Goal: Transaction & Acquisition: Purchase product/service

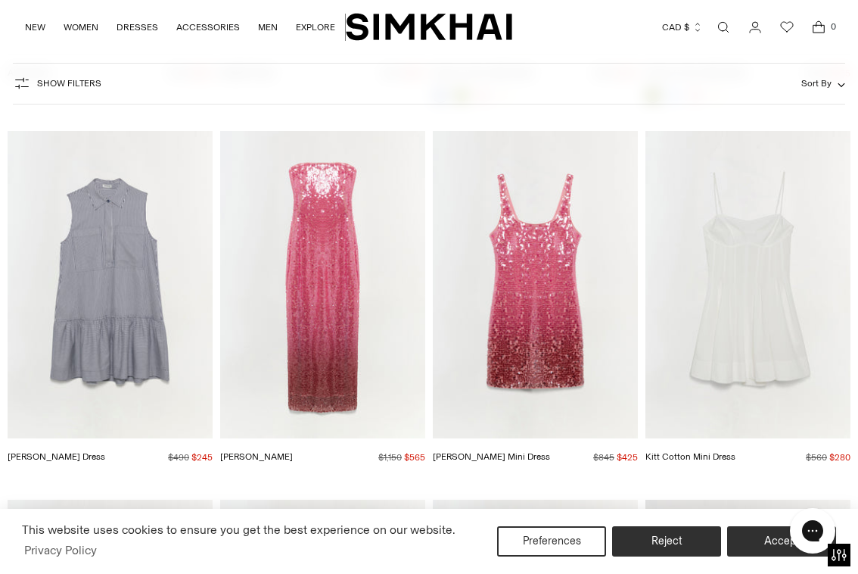
scroll to position [2381, 0]
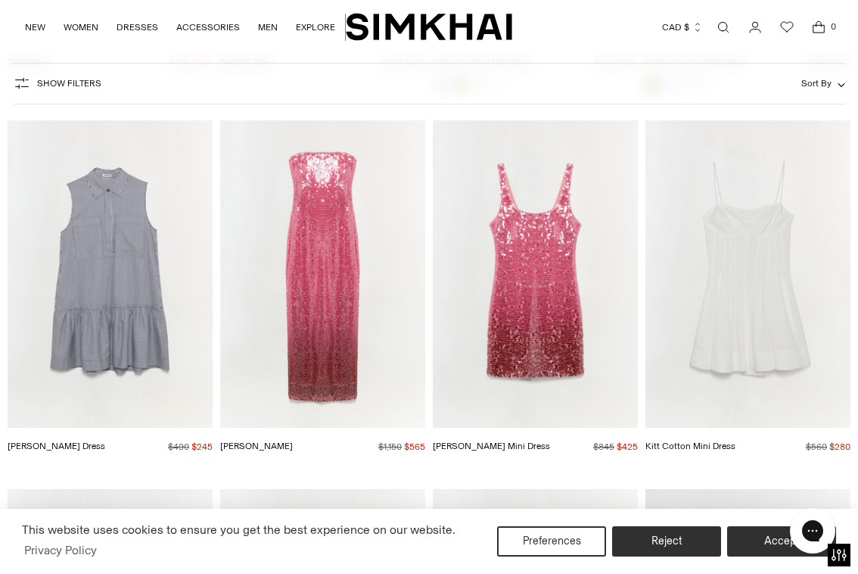
click at [0, 0] on img "Leilani Sequin Gown" at bounding box center [0, 0] width 0 height 0
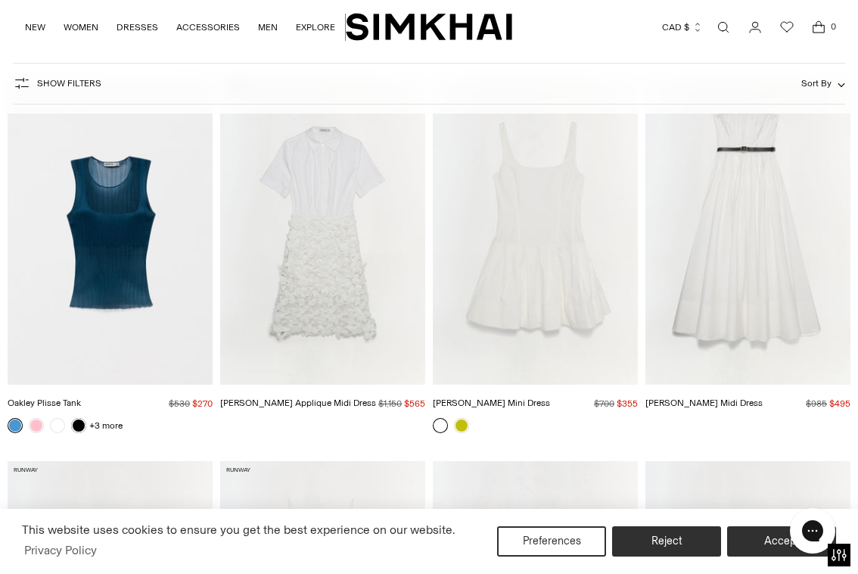
scroll to position [4671, 0]
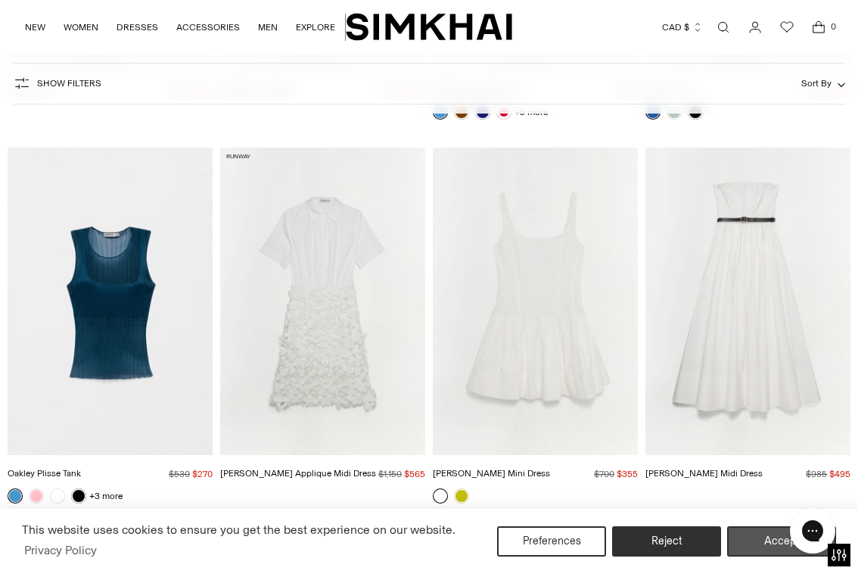
click at [774, 538] on button "Accept" at bounding box center [781, 541] width 109 height 30
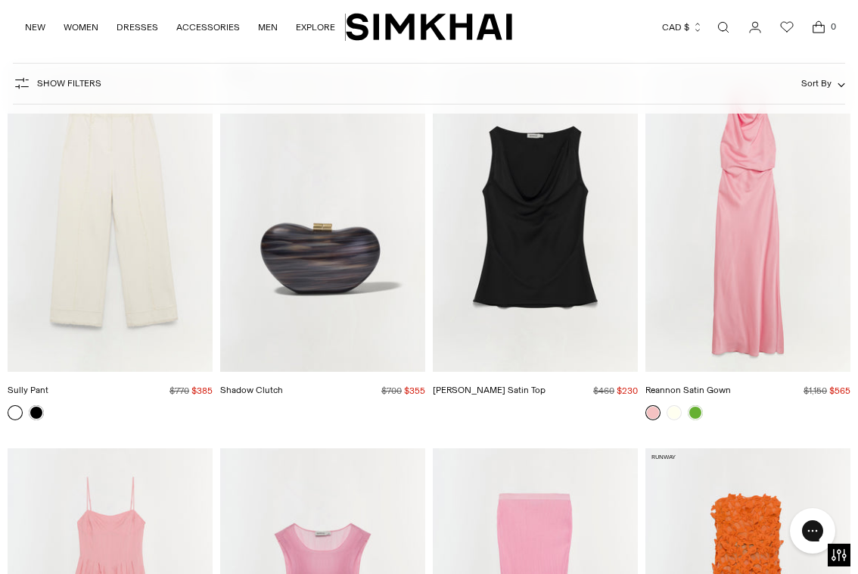
scroll to position [9942, 0]
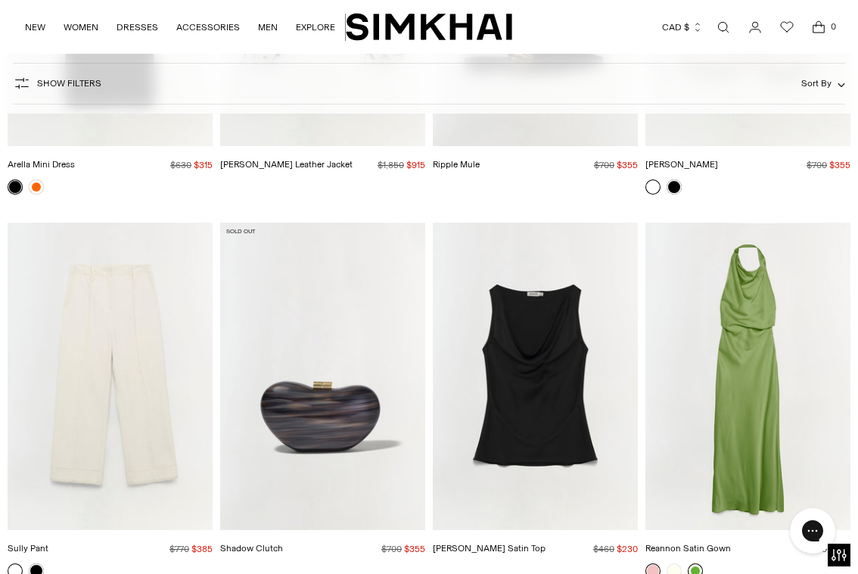
click at [695, 563] on link at bounding box center [695, 570] width 15 height 15
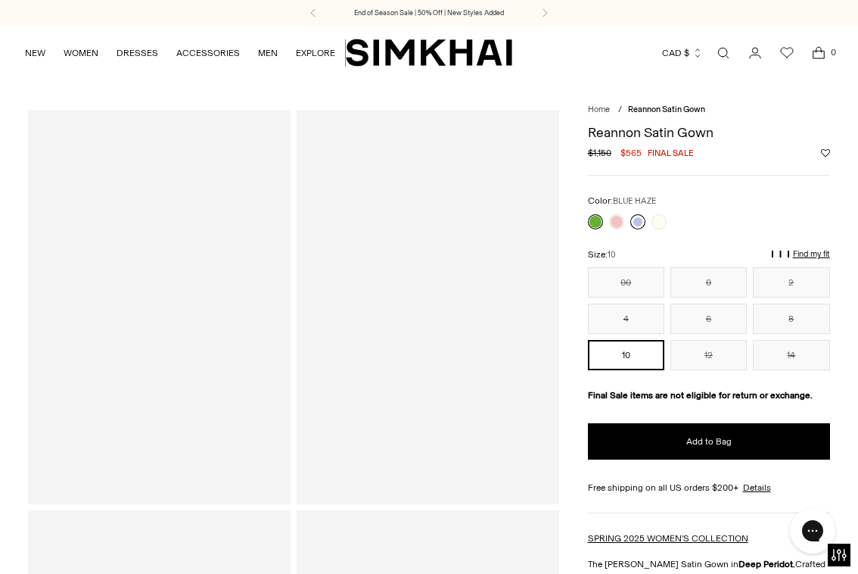
click at [640, 219] on link at bounding box center [638, 221] width 15 height 15
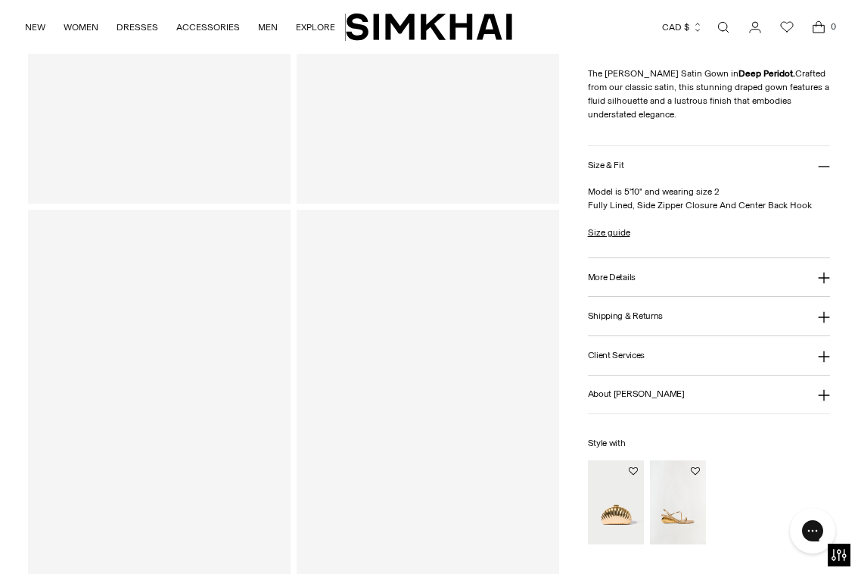
scroll to position [747, 0]
click at [487, 300] on div at bounding box center [428, 360] width 263 height 394
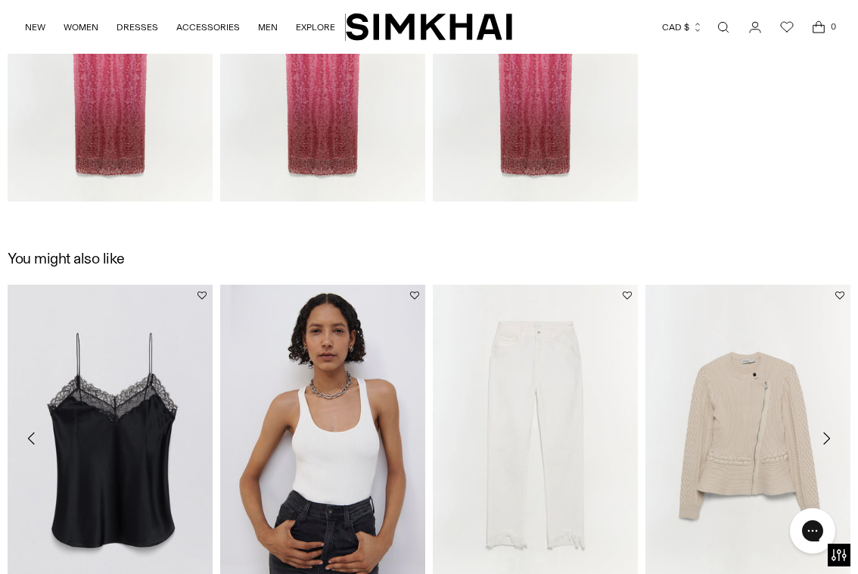
scroll to position [1315, 0]
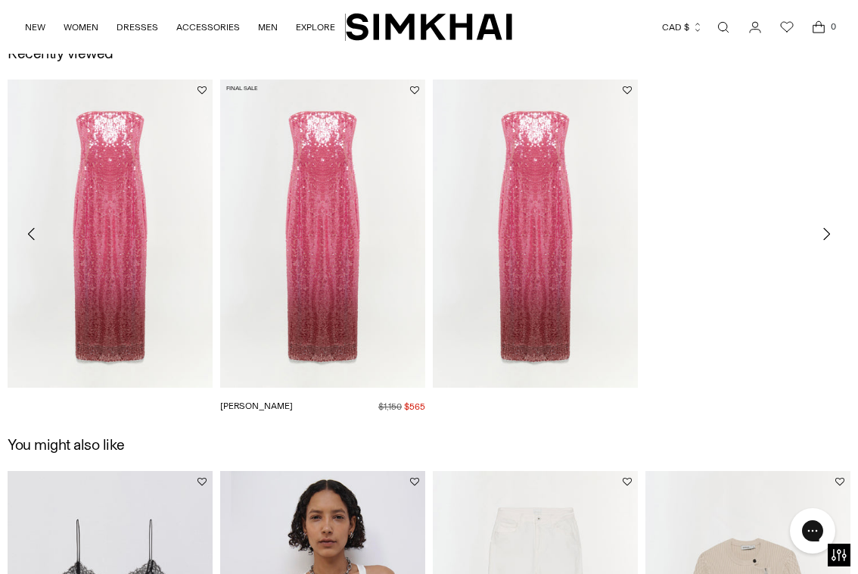
click at [0, 0] on img "Leilani Sequin Gown" at bounding box center [0, 0] width 0 height 0
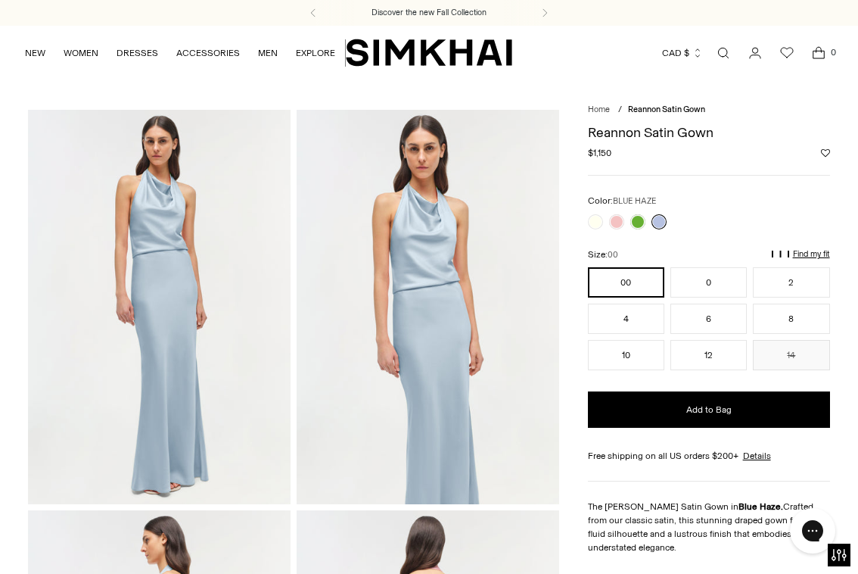
scroll to position [101, 0]
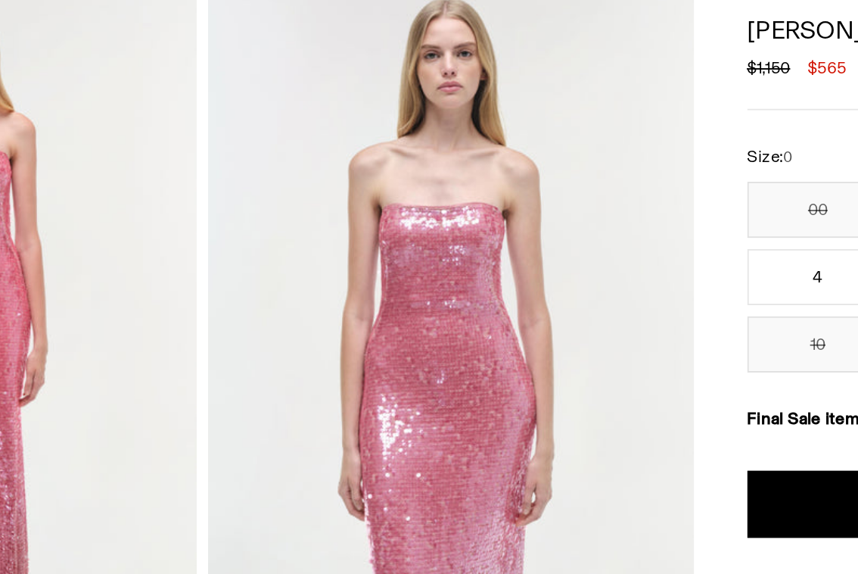
scroll to position [24, 0]
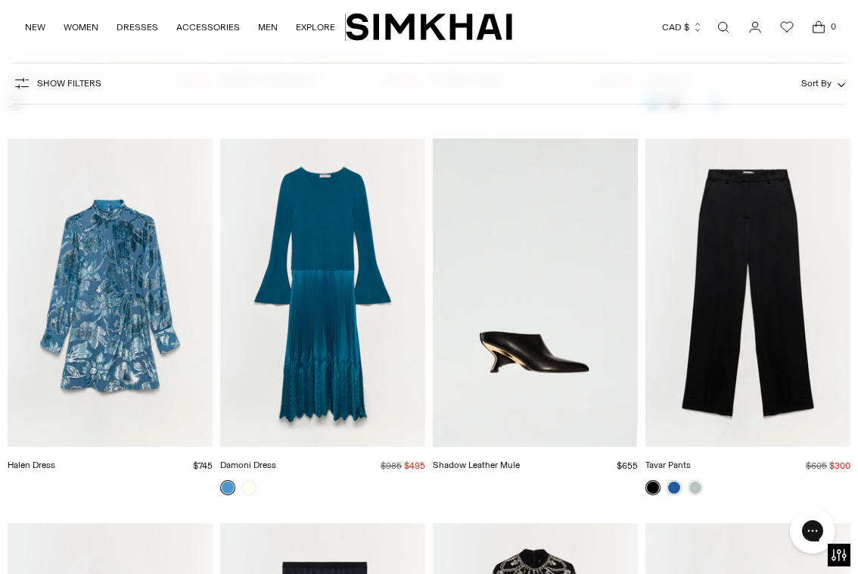
scroll to position [13477, 0]
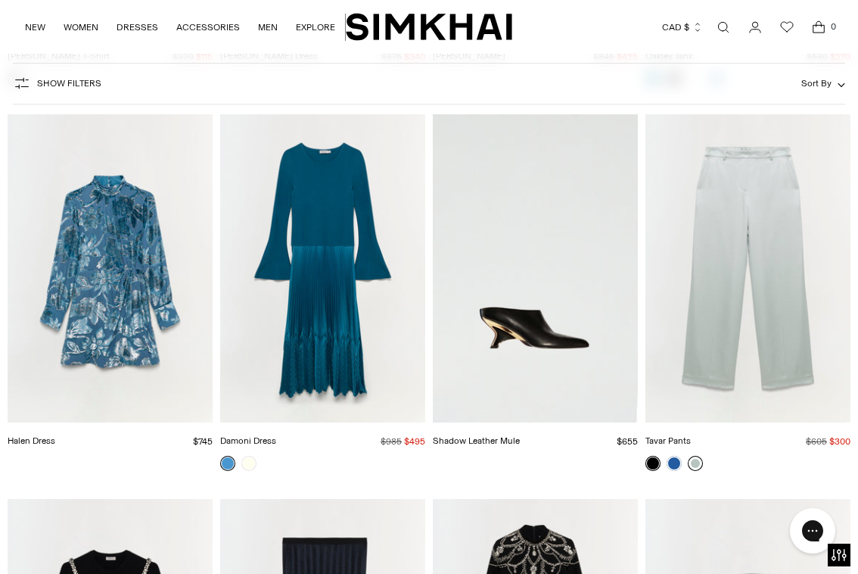
click at [699, 456] on link at bounding box center [695, 463] width 15 height 15
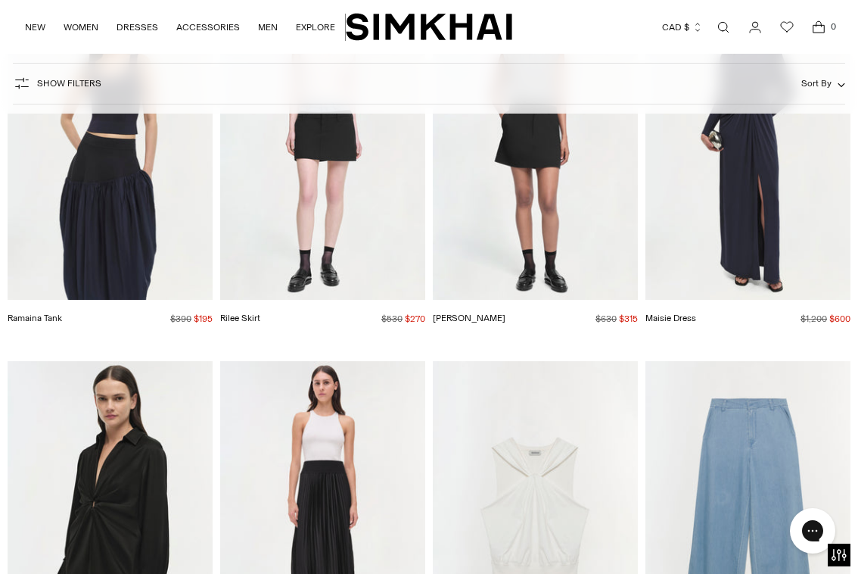
scroll to position [38424, 0]
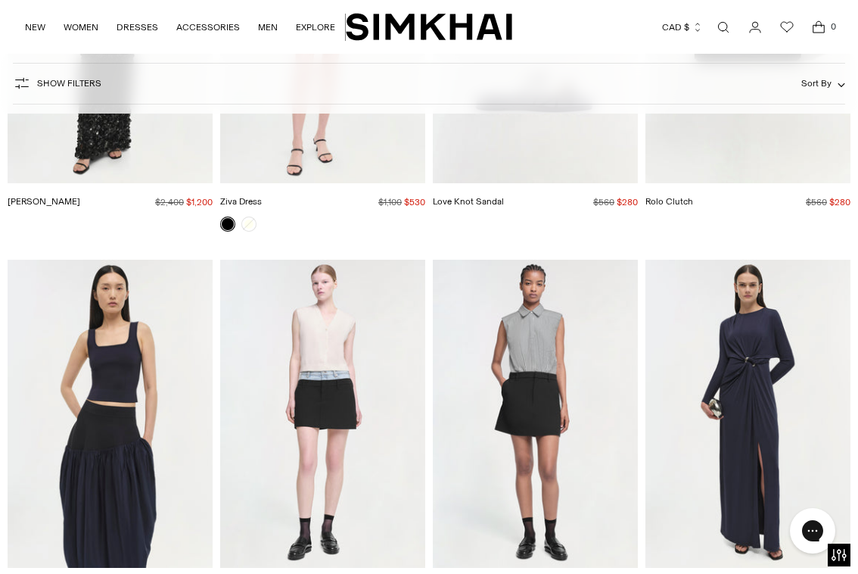
click at [0, 0] on img "Ramaina Tank" at bounding box center [0, 0] width 0 height 0
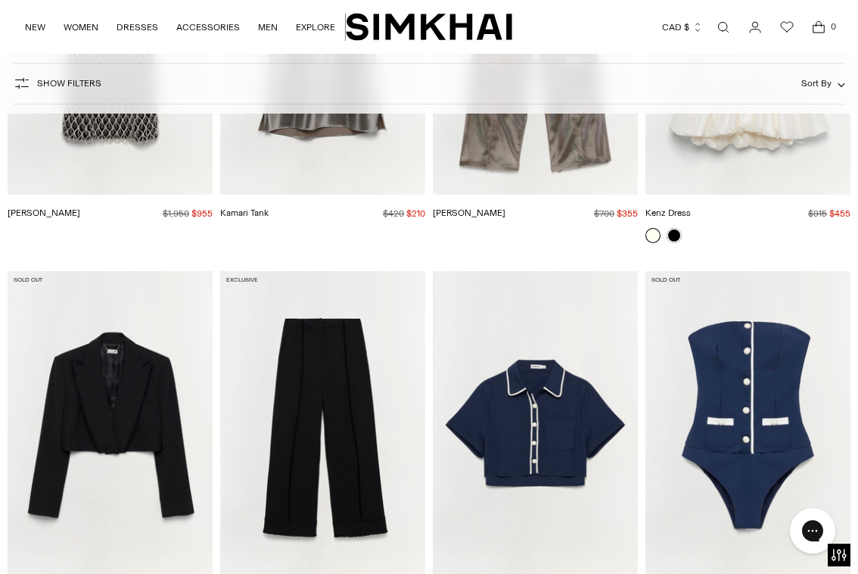
scroll to position [12105, 0]
